Goal: Task Accomplishment & Management: Complete application form

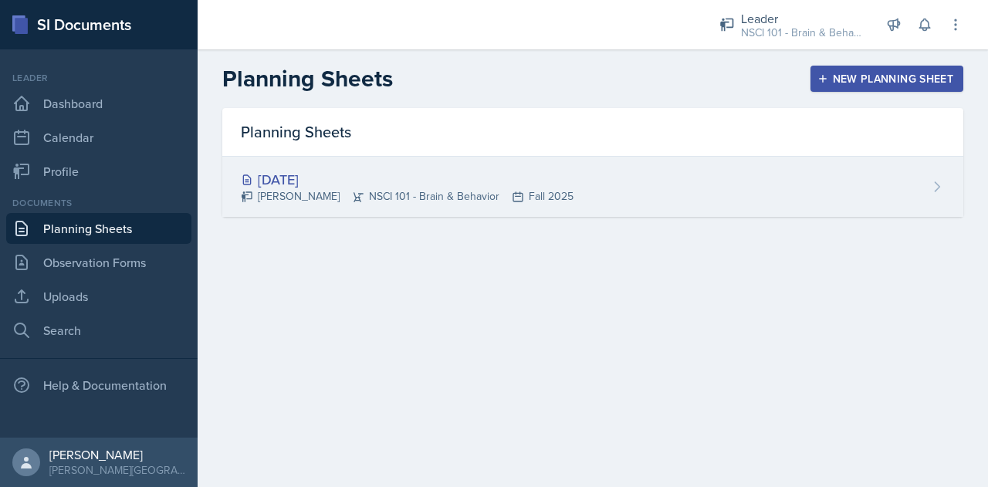
click at [298, 177] on div "[DATE]" at bounding box center [407, 179] width 333 height 21
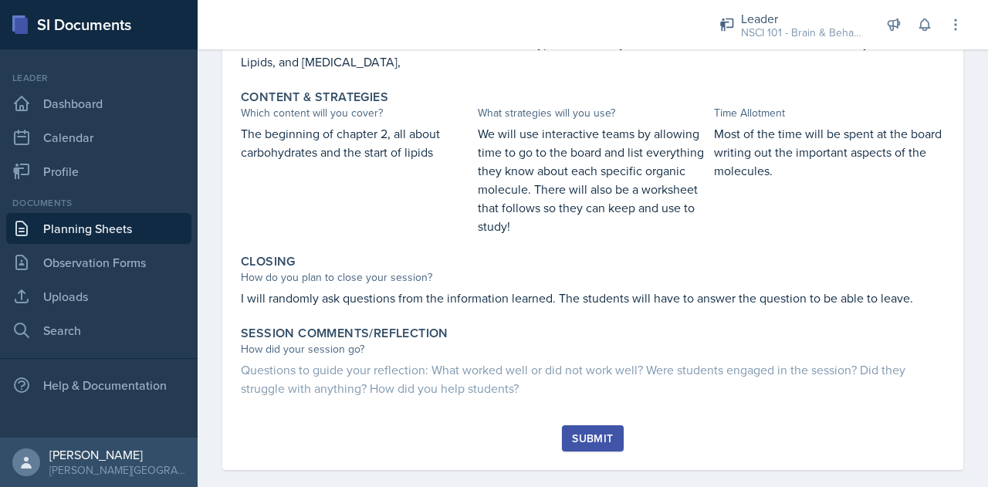
scroll to position [654, 0]
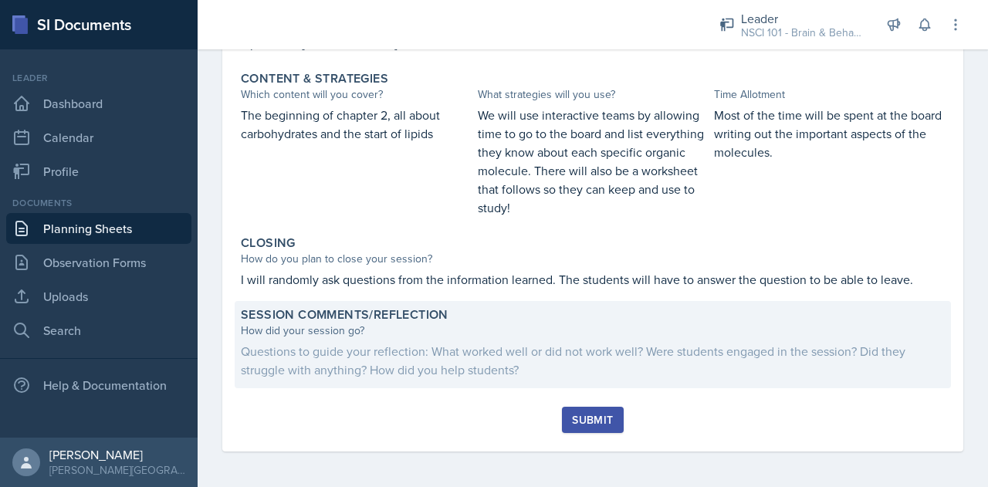
click at [356, 344] on div "Questions to guide your reflection: What worked well or did not work well? Were…" at bounding box center [593, 360] width 704 height 37
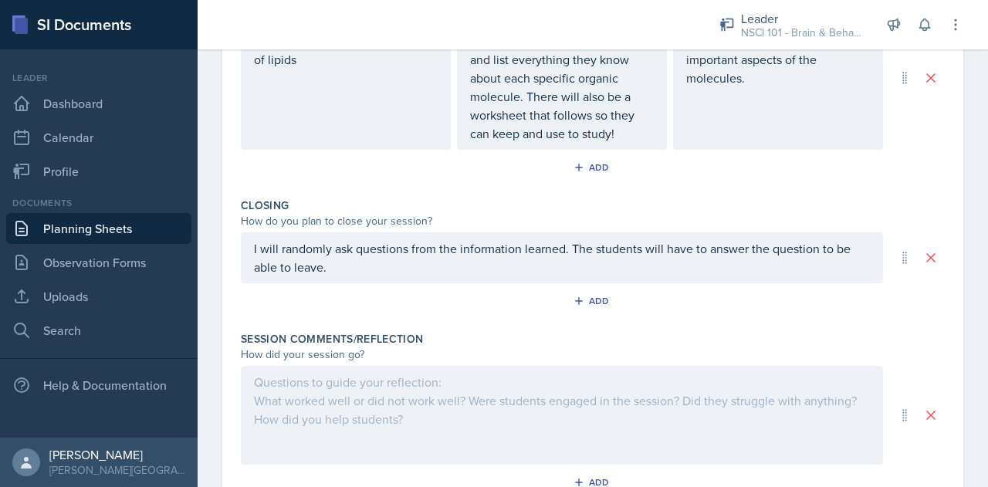
scroll to position [825, 0]
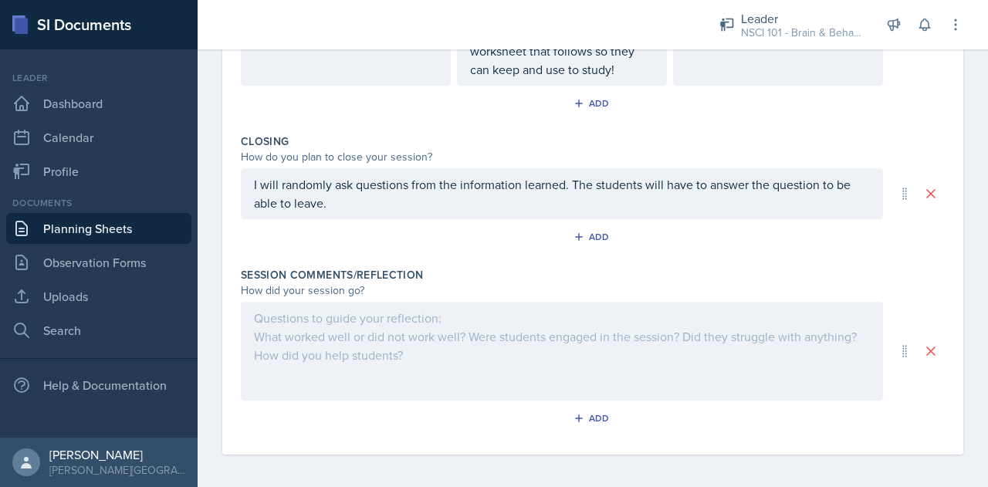
click at [388, 342] on div at bounding box center [562, 351] width 642 height 99
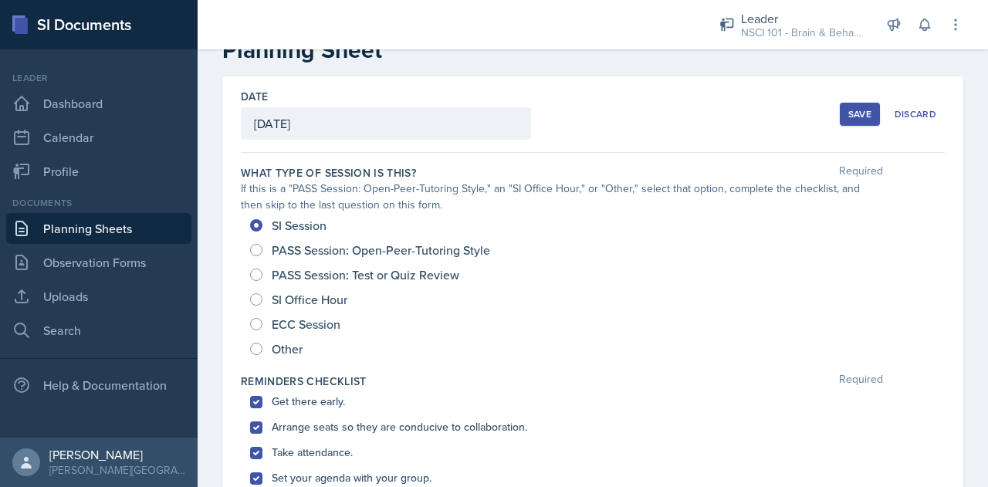
scroll to position [0, 0]
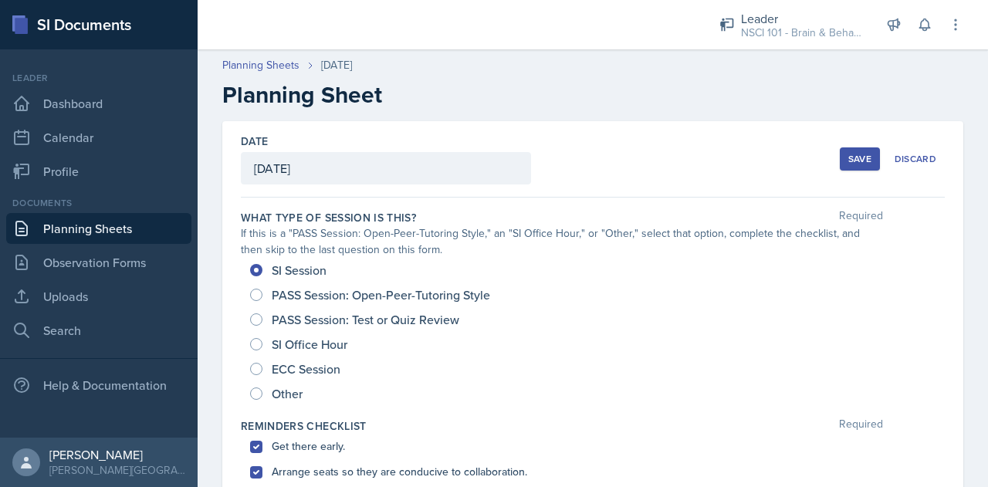
click at [839, 154] on button "Save" at bounding box center [859, 158] width 40 height 23
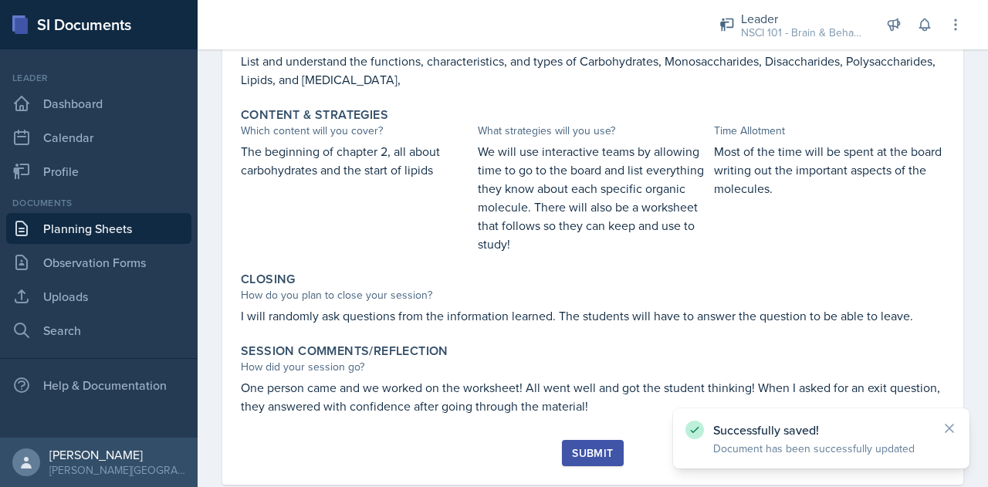
scroll to position [651, 0]
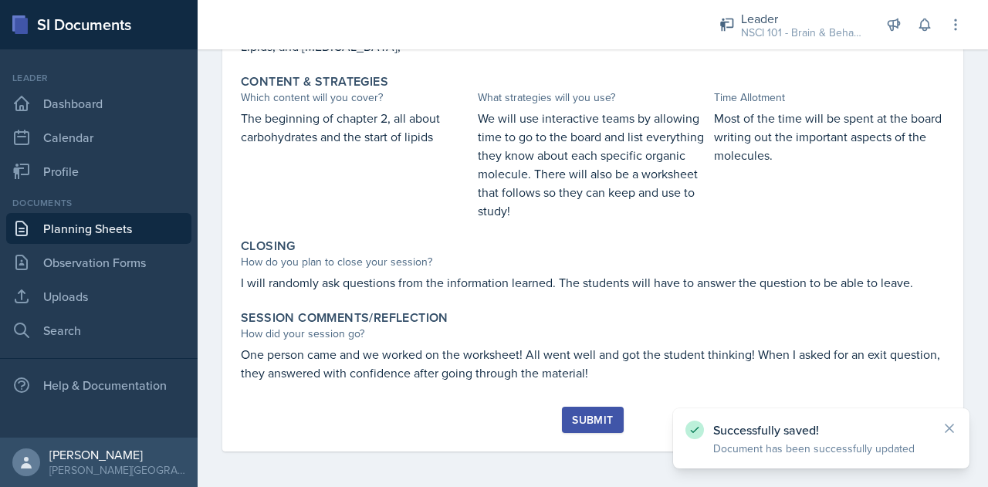
click at [596, 426] on div "Submit" at bounding box center [592, 420] width 41 height 12
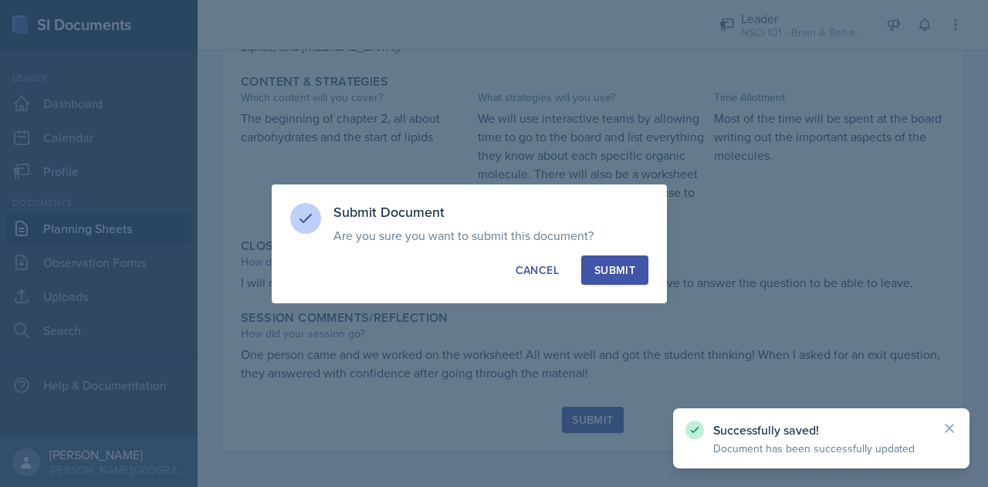
click at [615, 273] on div "Submit" at bounding box center [614, 269] width 41 height 15
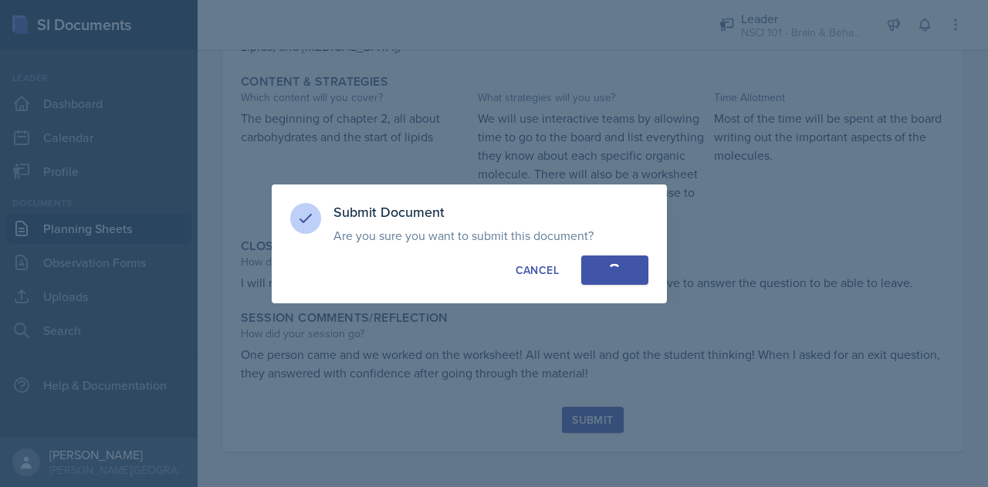
radio input "true"
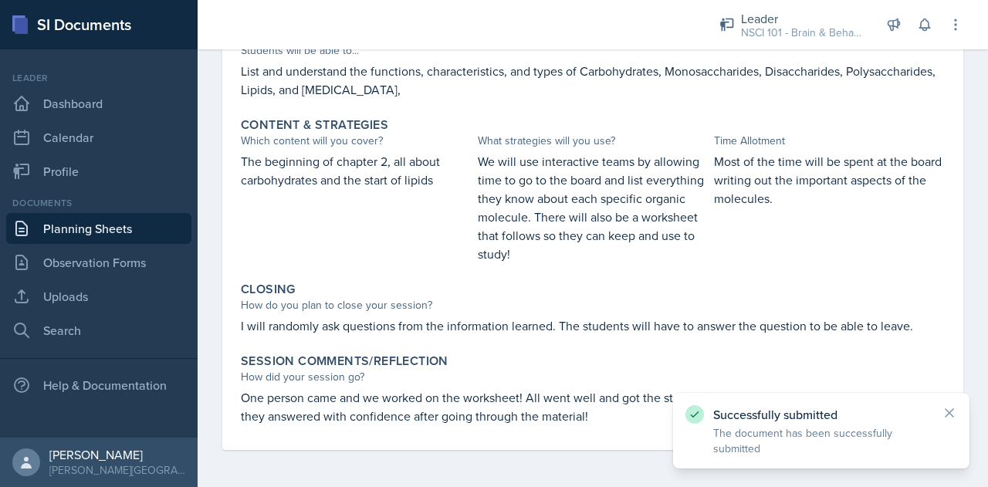
scroll to position [607, 0]
